Goal: Task Accomplishment & Management: Use online tool/utility

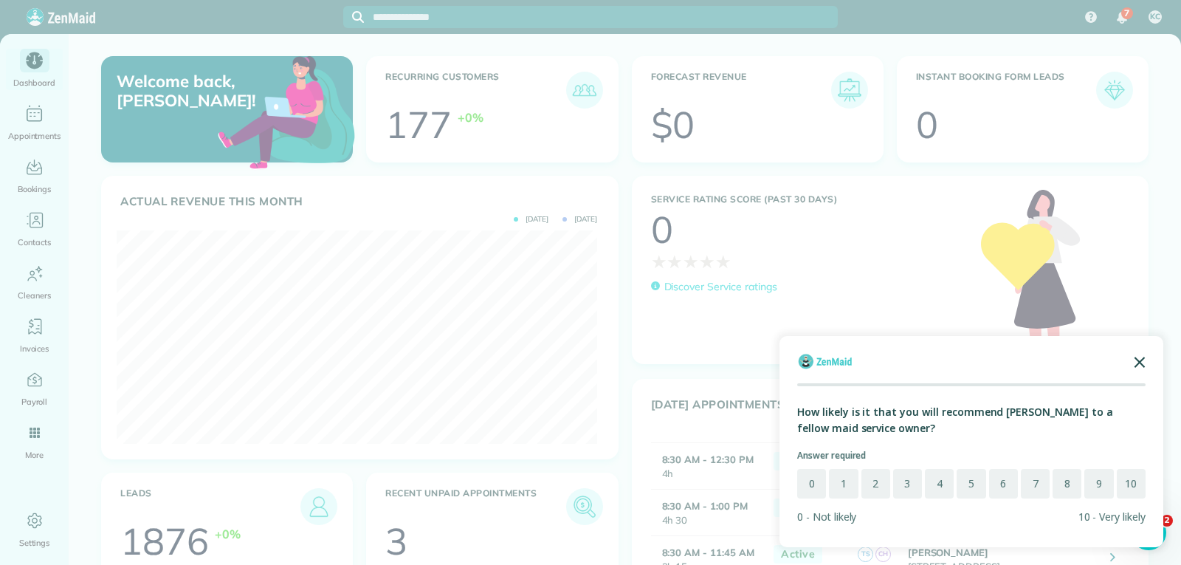
click at [1142, 358] on icon "Close the survey" at bounding box center [1140, 361] width 30 height 30
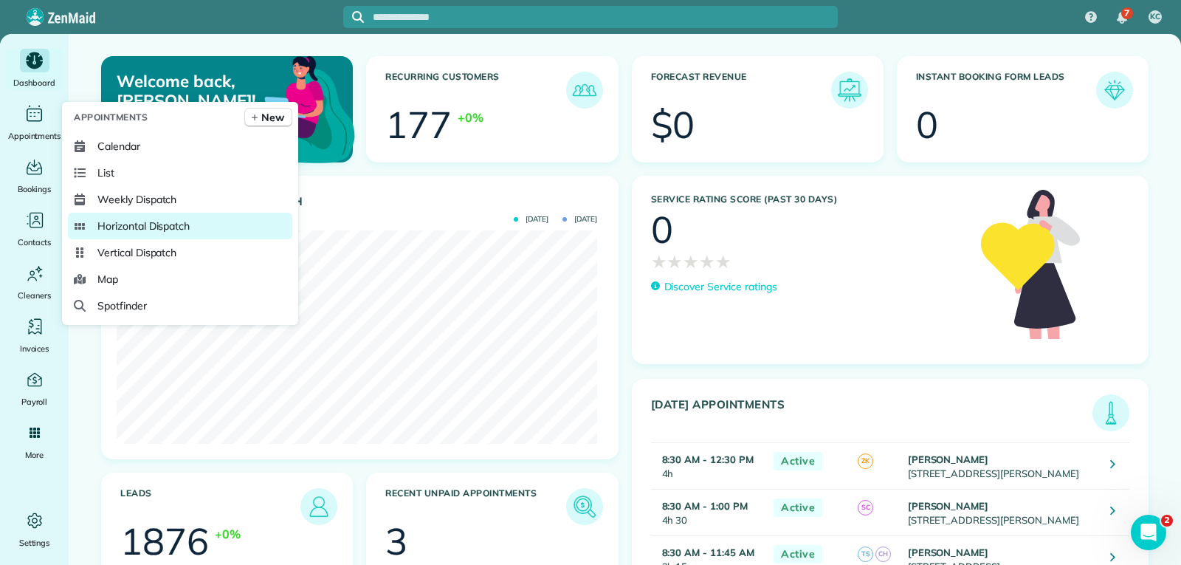
click at [130, 224] on span "Horizontal Dispatch" at bounding box center [143, 226] width 92 height 15
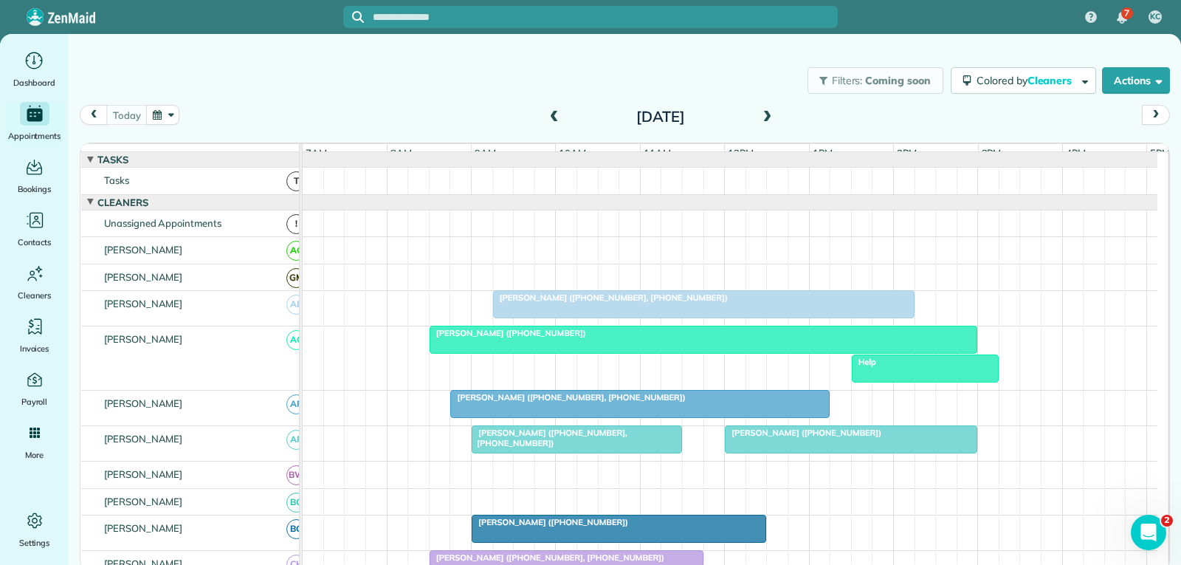
scroll to position [74, 0]
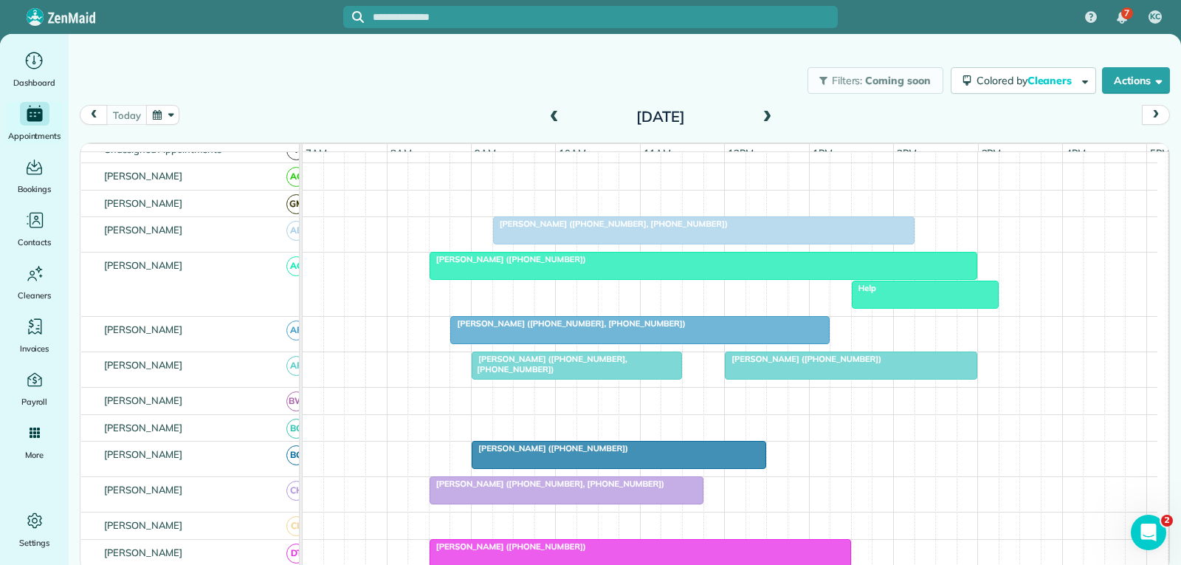
click at [555, 120] on span at bounding box center [554, 117] width 16 height 13
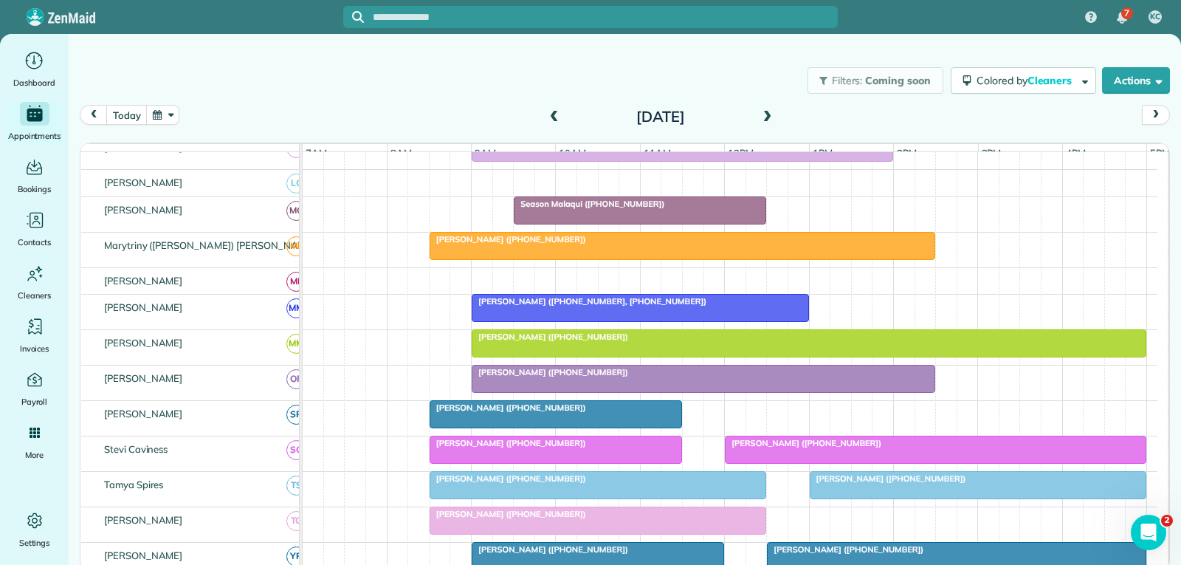
scroll to position [738, 0]
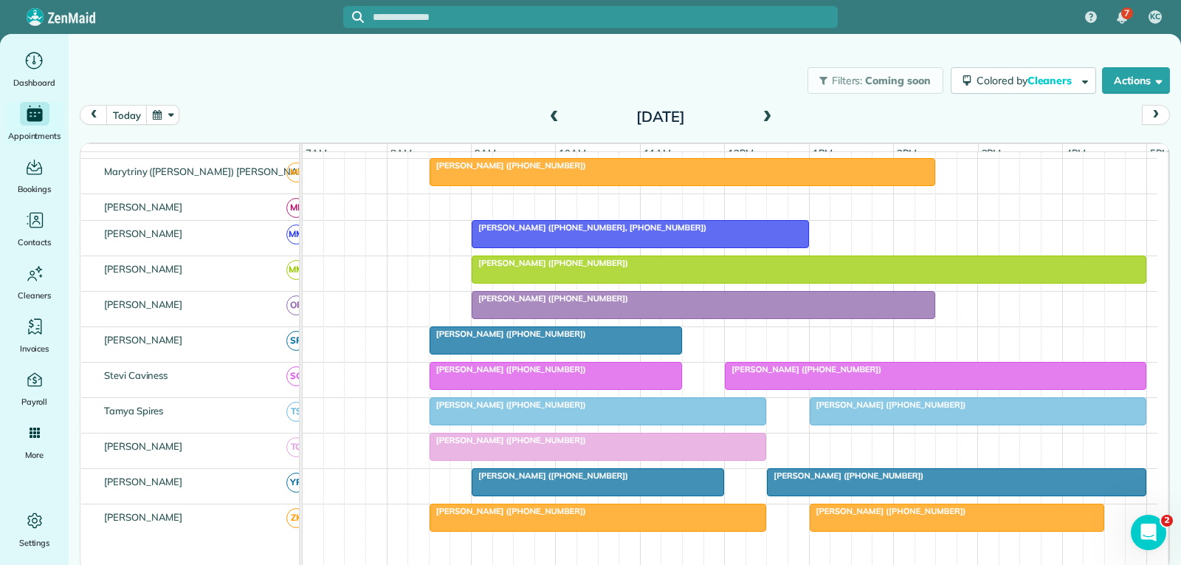
click at [927, 386] on div at bounding box center [936, 376] width 420 height 27
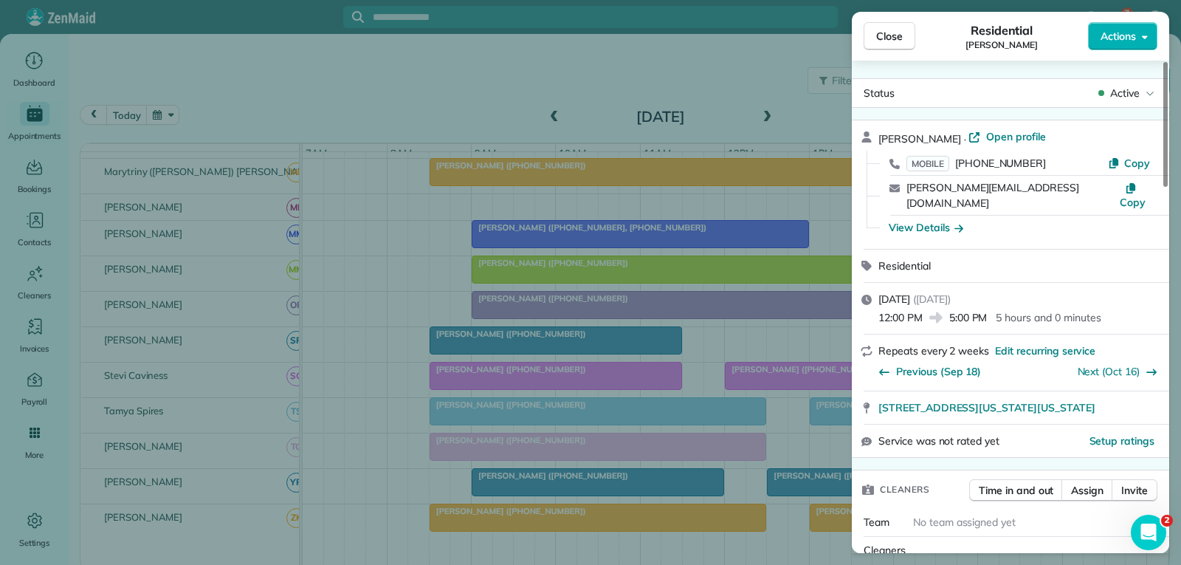
click at [883, 33] on span "Close" at bounding box center [889, 36] width 27 height 15
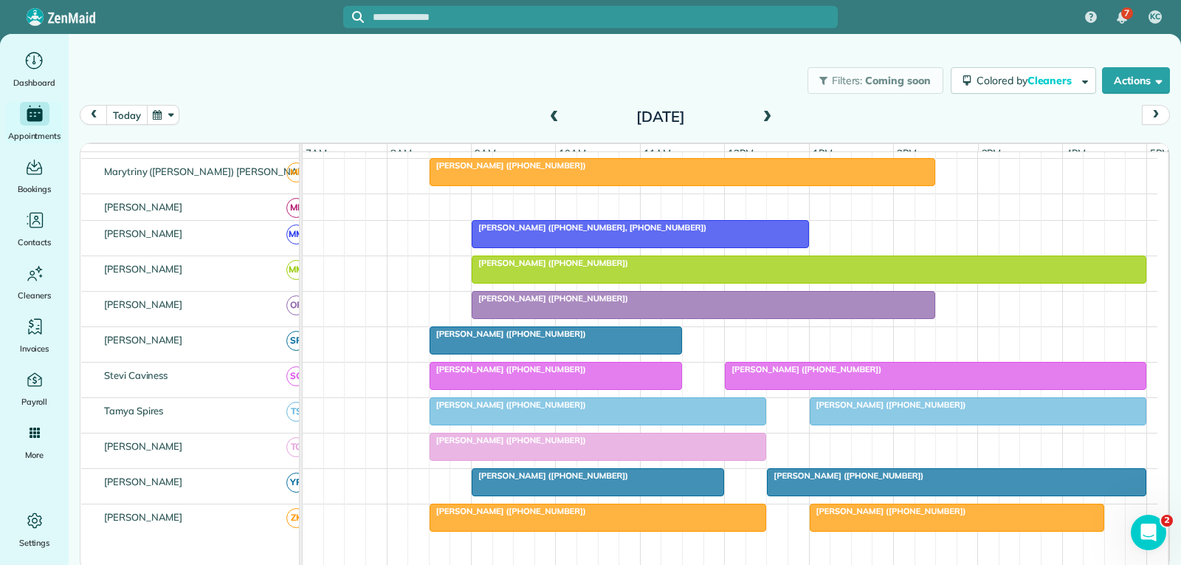
click at [117, 115] on button "today" at bounding box center [126, 115] width 41 height 20
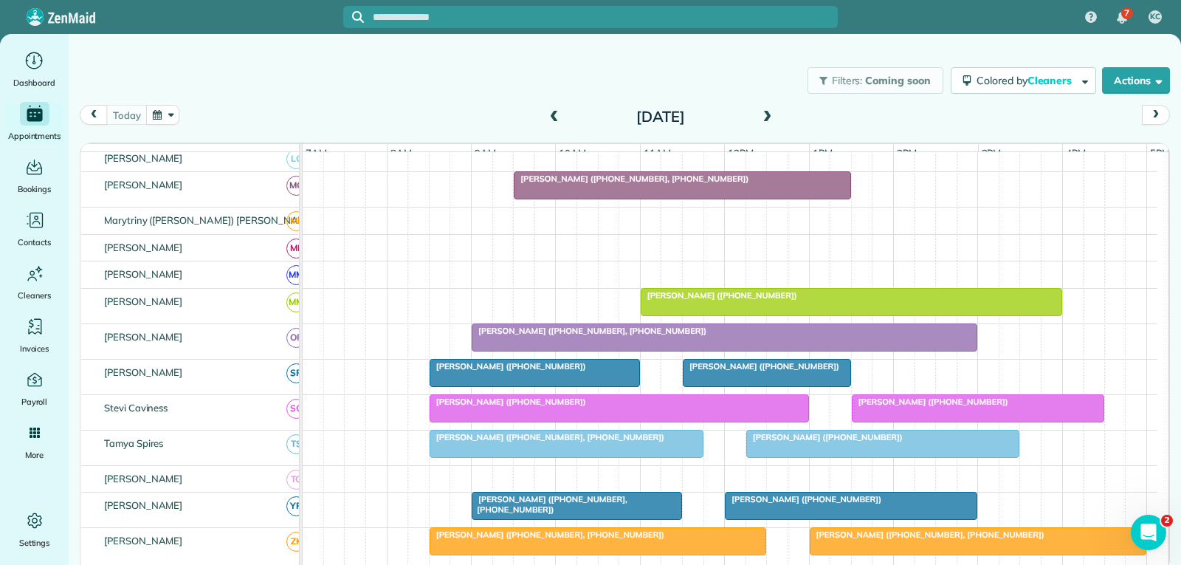
scroll to position [639, 0]
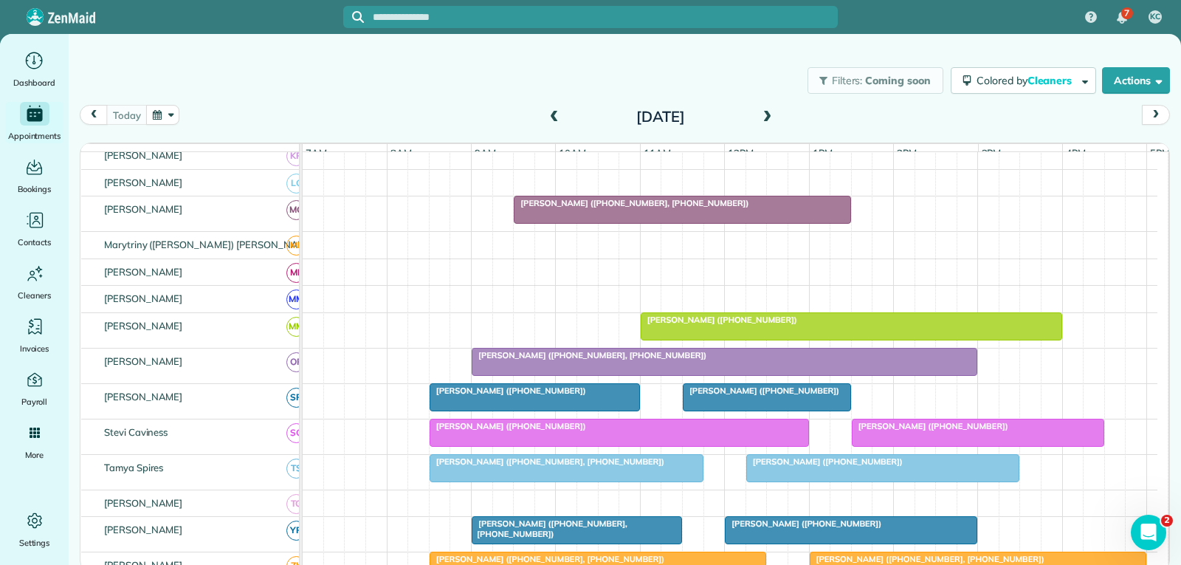
click at [562, 408] on div at bounding box center [534, 397] width 209 height 27
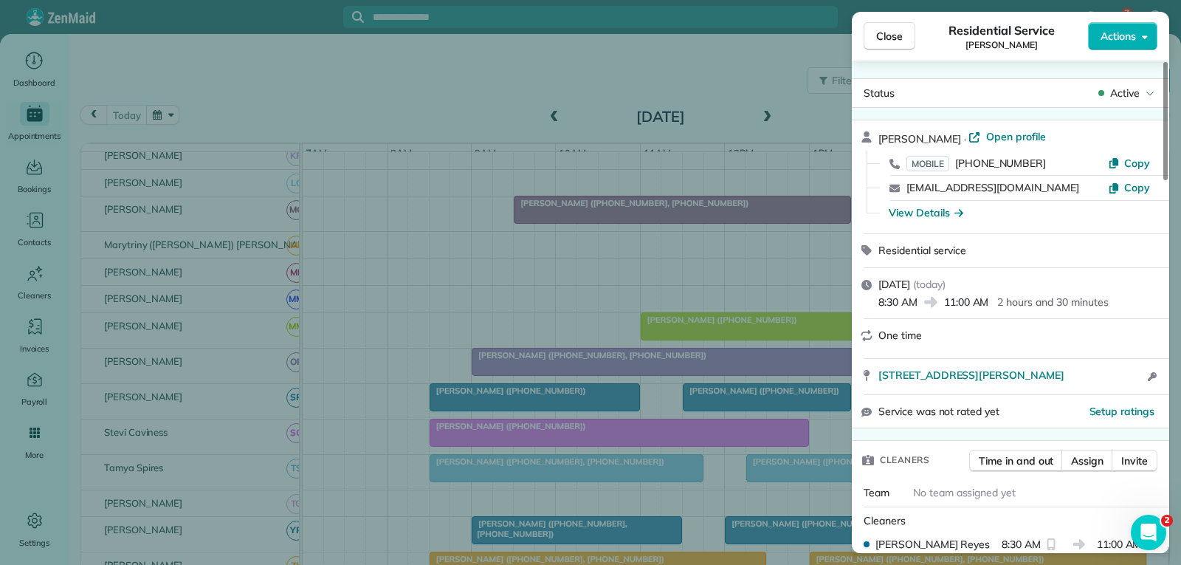
drag, startPoint x: 1007, startPoint y: 137, endPoint x: 973, endPoint y: 222, distance: 92.1
click at [1007, 137] on span "Open profile" at bounding box center [1017, 136] width 60 height 15
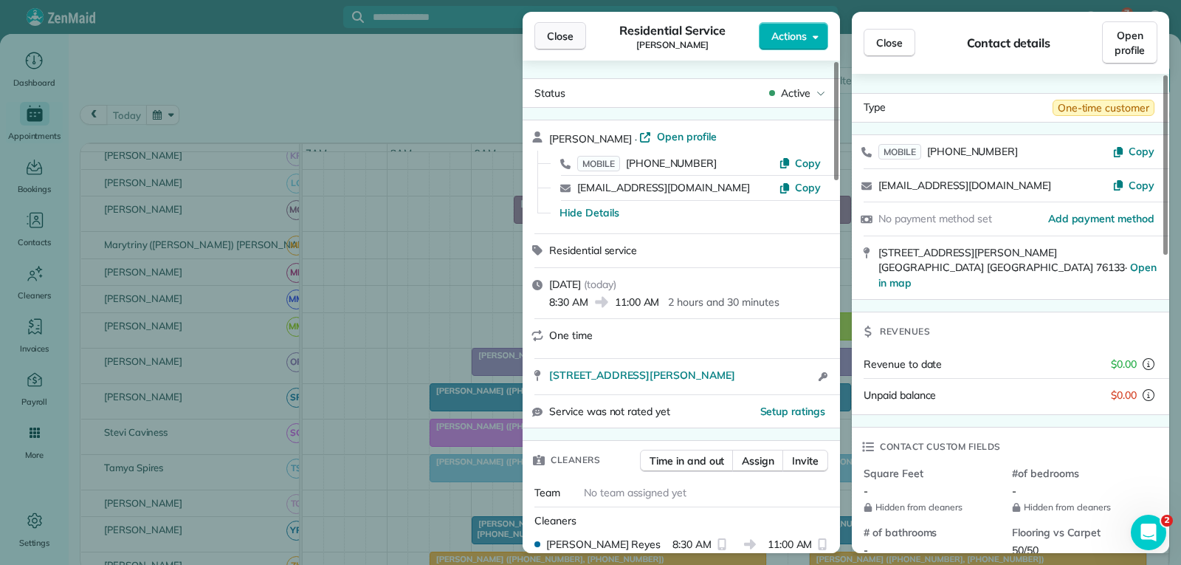
click at [562, 36] on span "Close" at bounding box center [560, 36] width 27 height 15
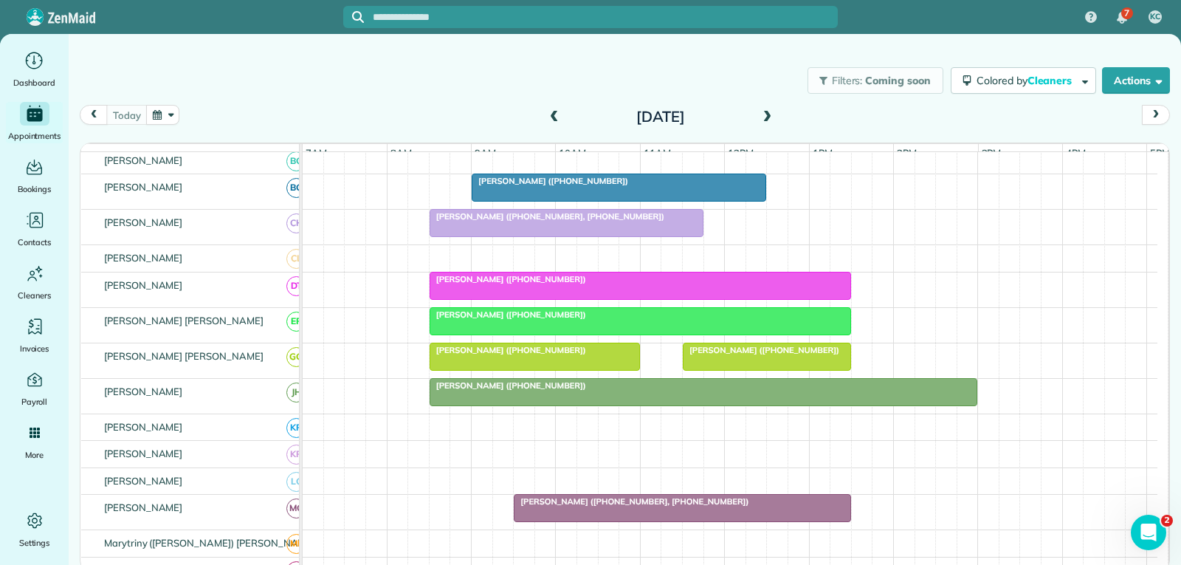
scroll to position [207, 0]
